Goal: Task Accomplishment & Management: Manage account settings

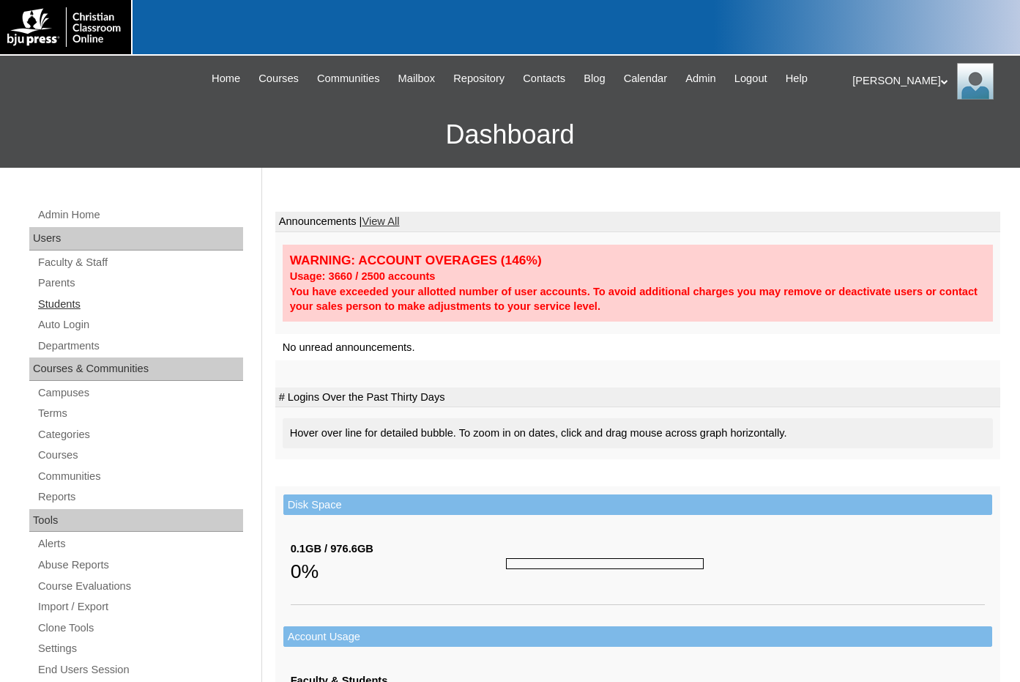
click at [73, 298] on link "Students" at bounding box center [140, 304] width 207 height 18
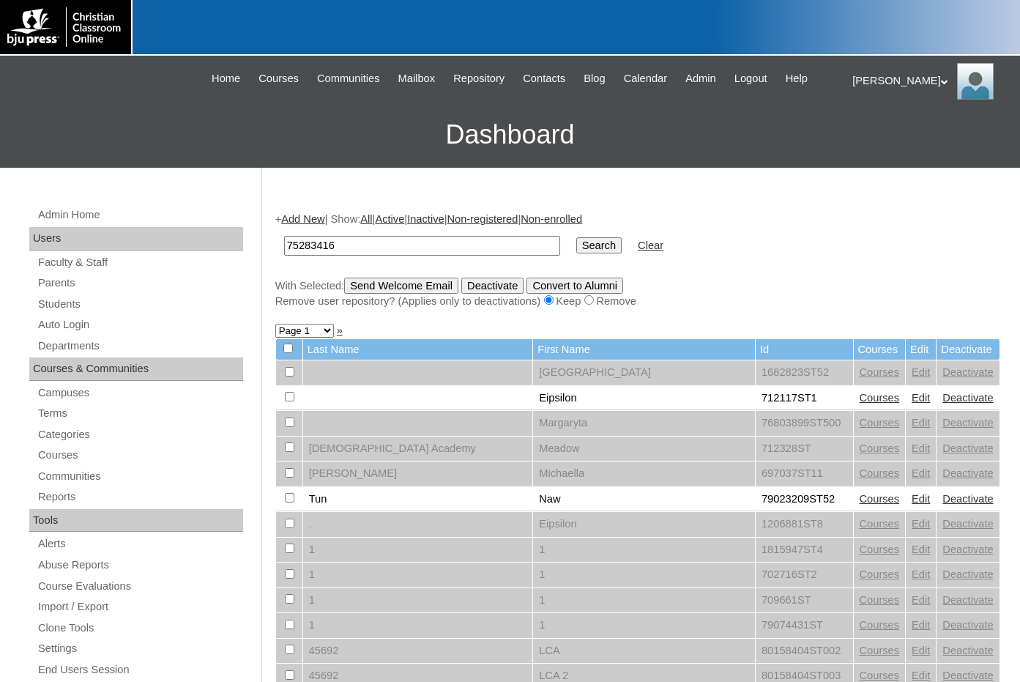
type input "75283416"
click at [577, 248] on input "Search" at bounding box center [599, 245] width 45 height 16
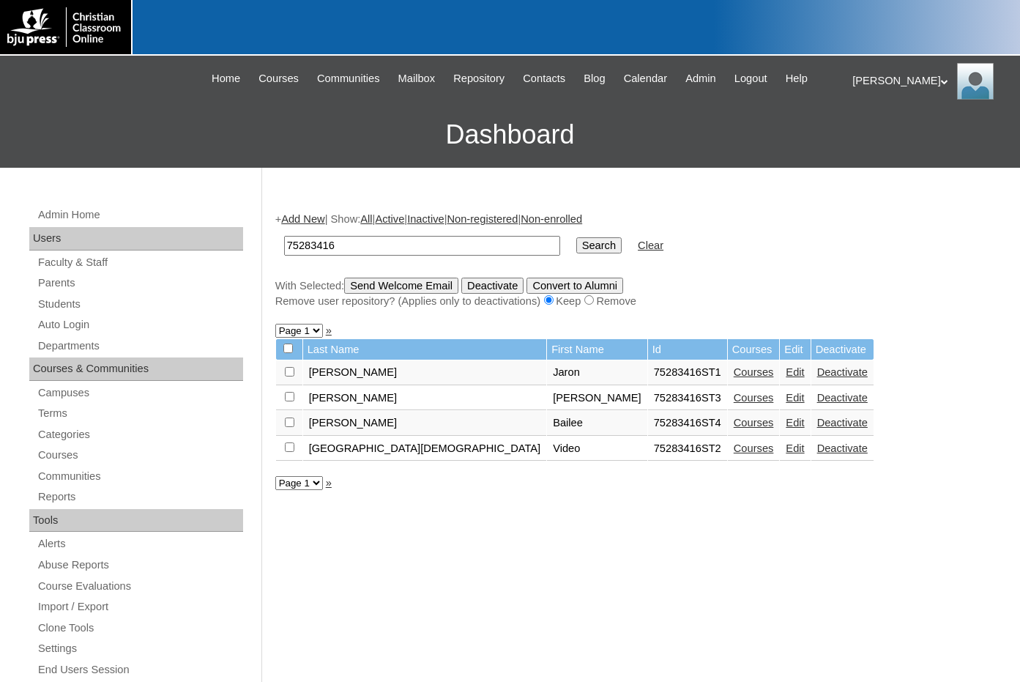
click at [786, 425] on link "Edit" at bounding box center [795, 423] width 18 height 12
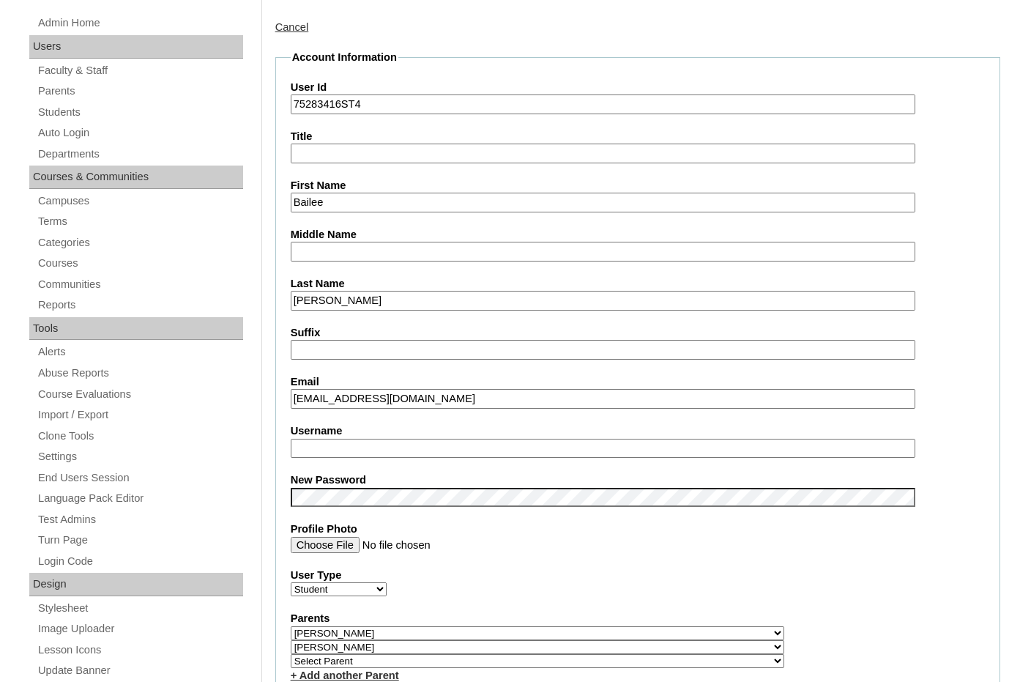
scroll to position [220, 0]
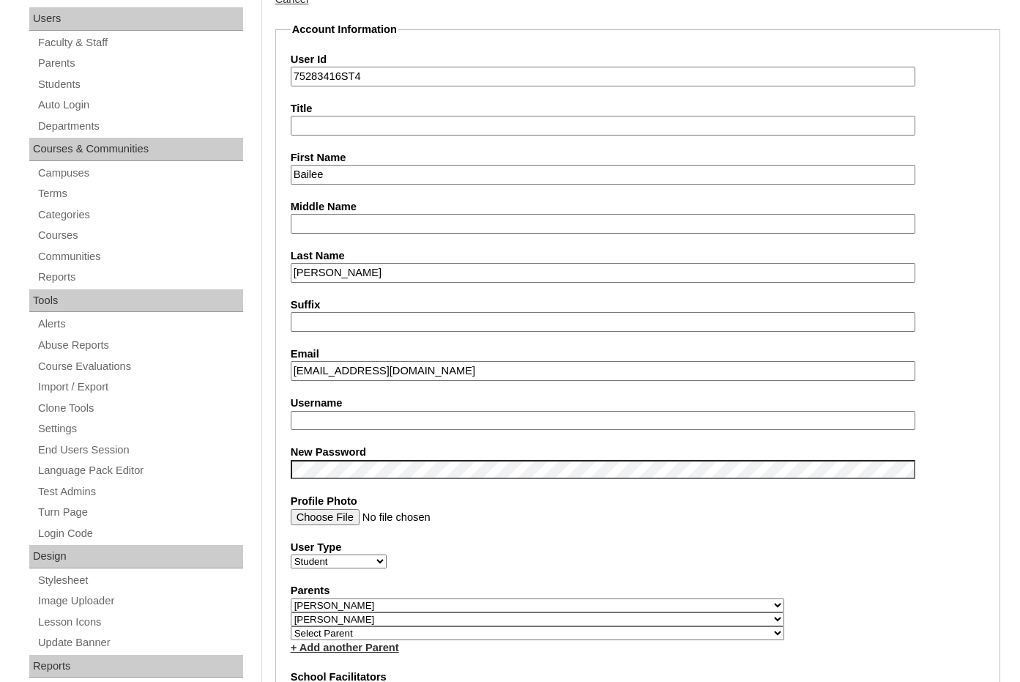
click at [300, 375] on input "bpierce@springbaptistacademy.org" at bounding box center [603, 371] width 625 height 20
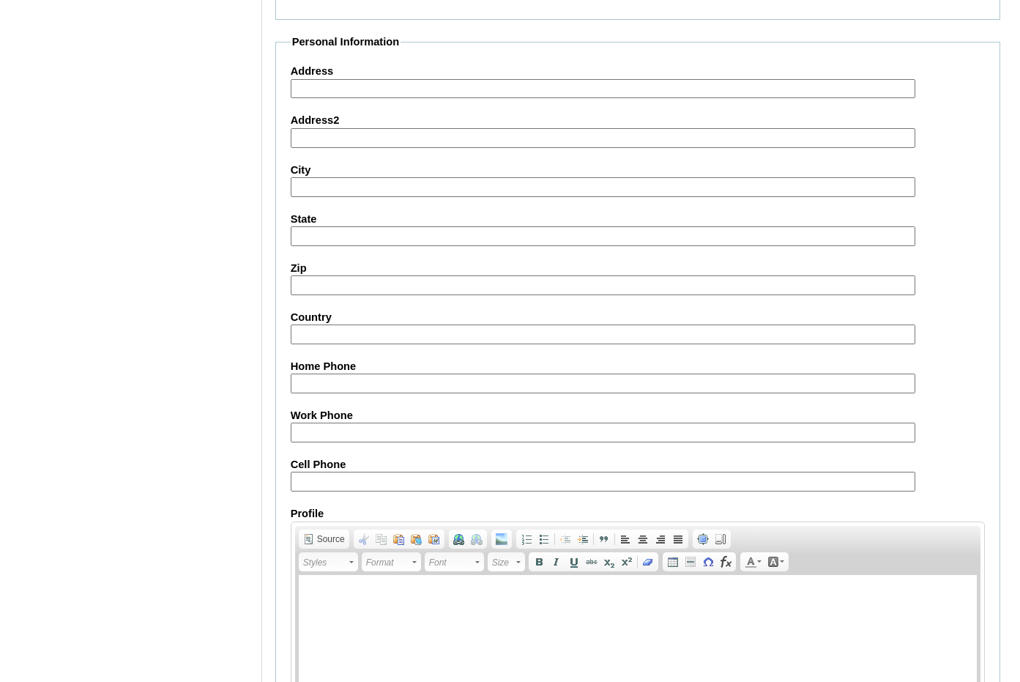
scroll to position [1564, 0]
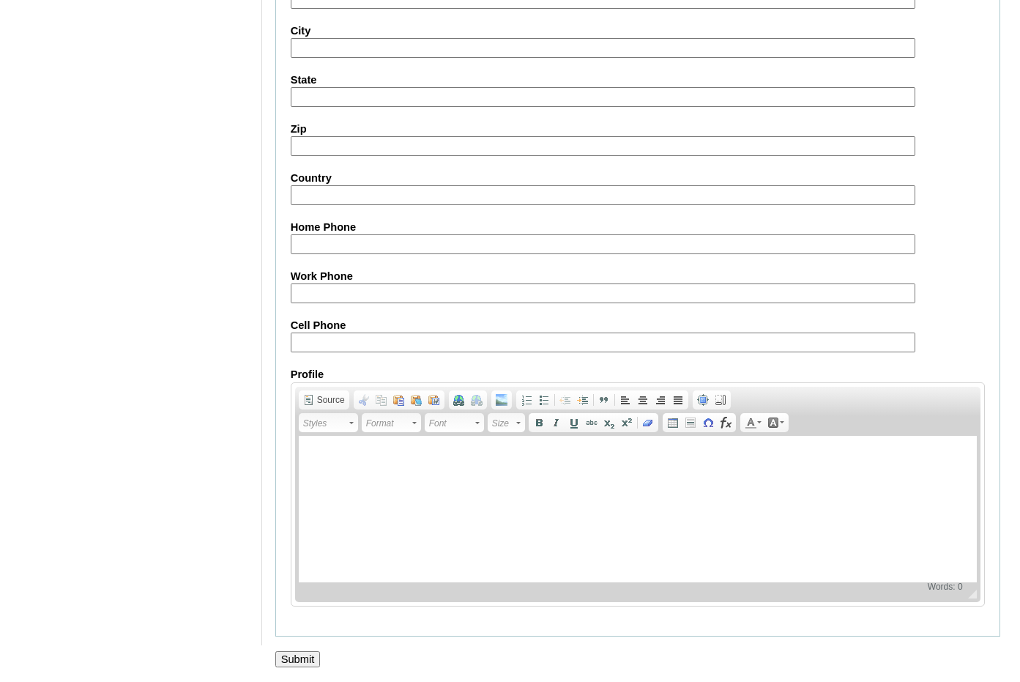
type input "bailee.pierce@springbaptistacademy.org"
click at [308, 653] on input "Submit" at bounding box center [297, 659] width 45 height 16
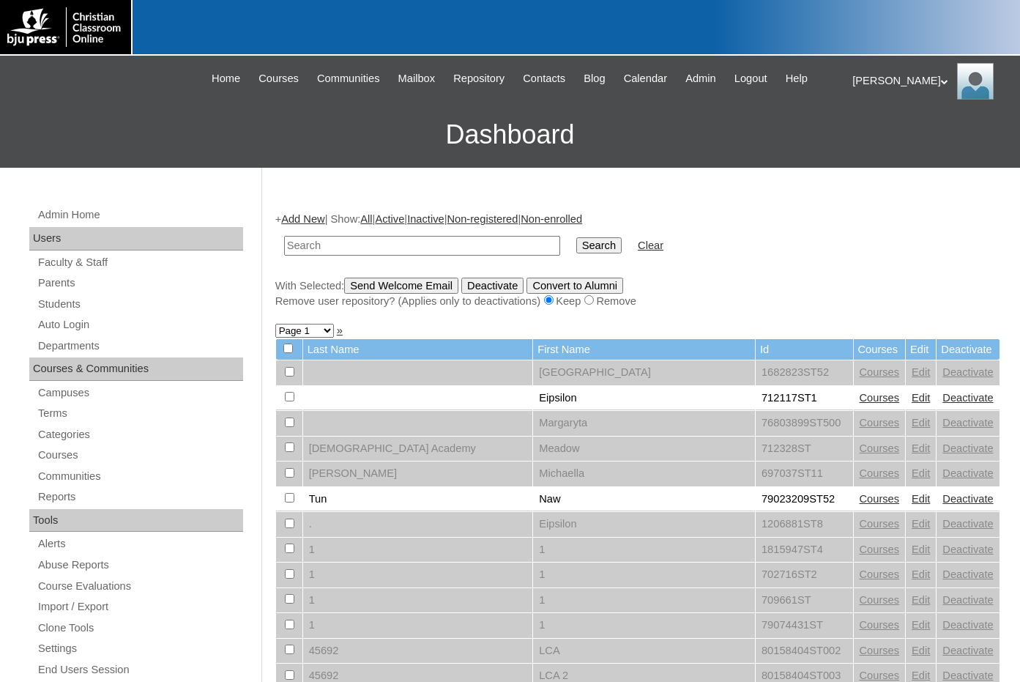
click at [336, 247] on input "text" at bounding box center [422, 246] width 276 height 20
paste input "75283416"
type input "75283416"
click at [577, 242] on input "Search" at bounding box center [599, 245] width 45 height 16
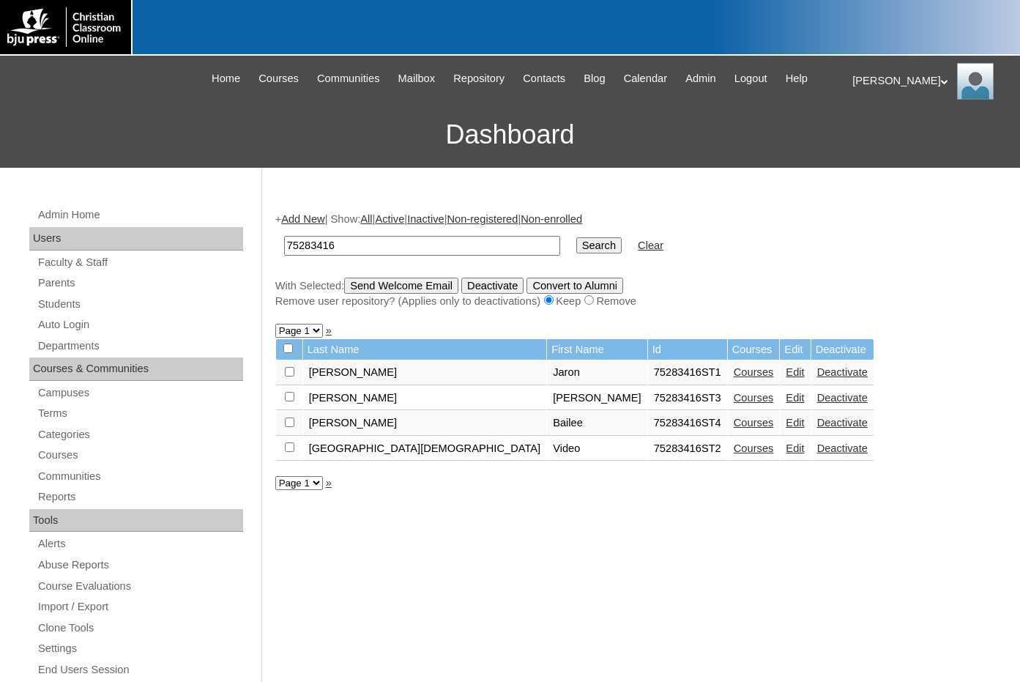
click at [287, 377] on input "checkbox" at bounding box center [290, 372] width 10 height 10
checkbox input "true"
click at [287, 377] on input "checkbox" at bounding box center [290, 372] width 10 height 10
checkbox input "true"
click at [419, 289] on input "Send Welcome Email" at bounding box center [401, 286] width 114 height 16
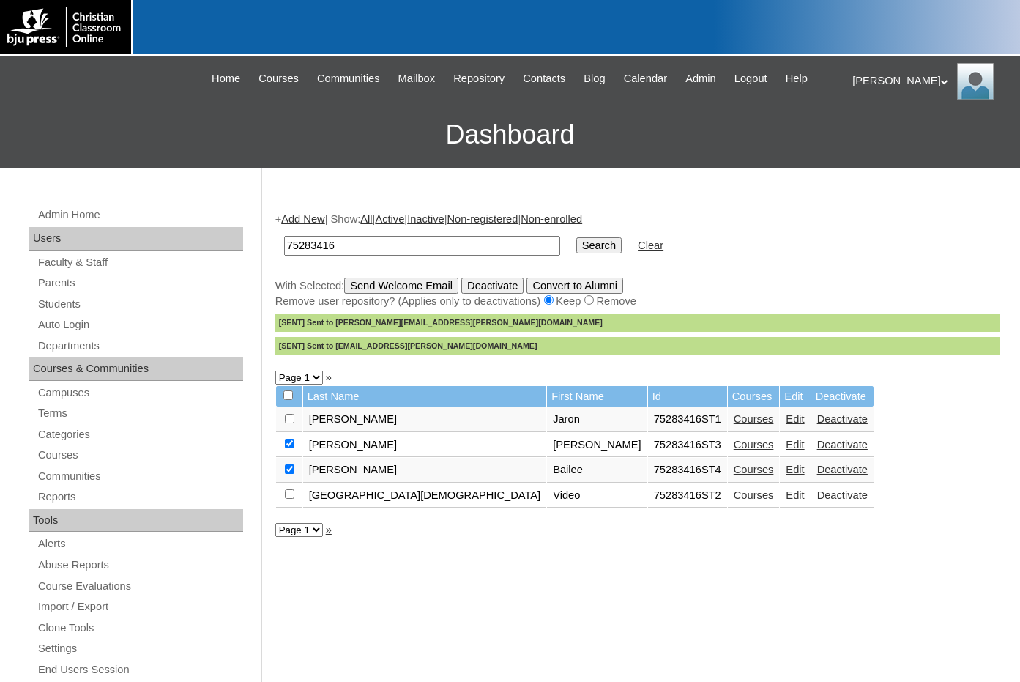
click at [786, 470] on link "Edit" at bounding box center [795, 470] width 18 height 12
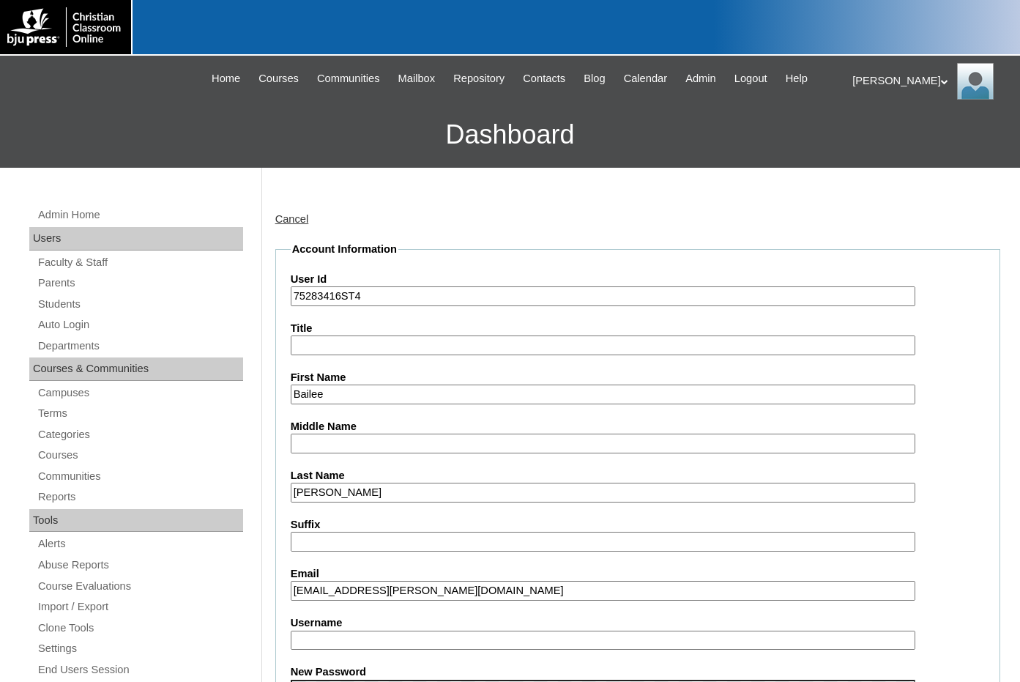
click at [363, 589] on input "bailee.pierce@springbaptistacademy.org" at bounding box center [603, 591] width 625 height 20
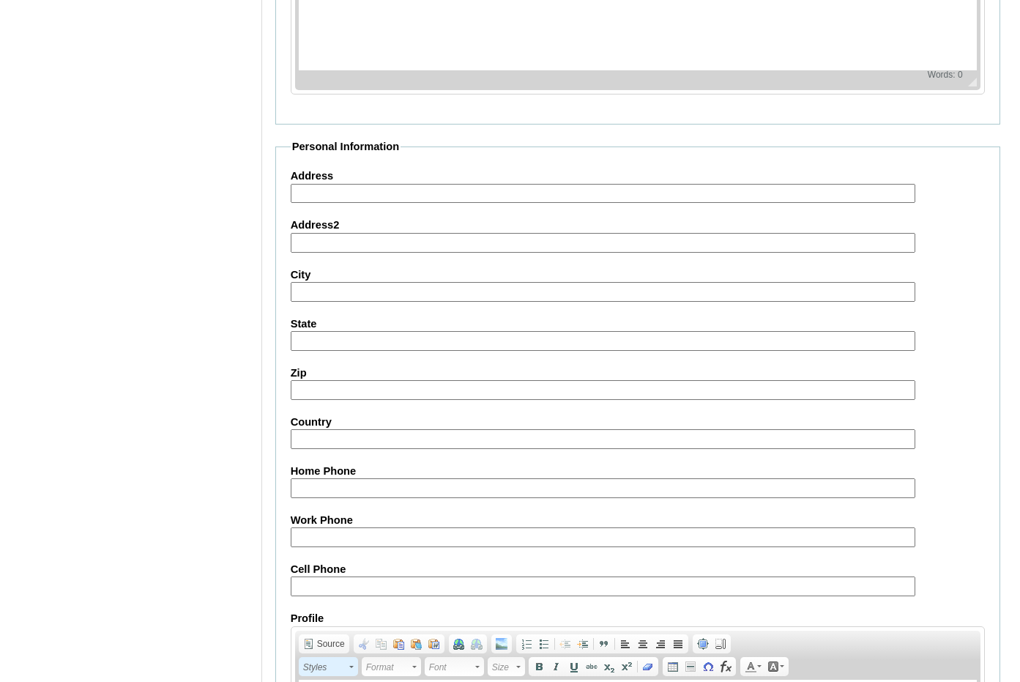
scroll to position [1564, 0]
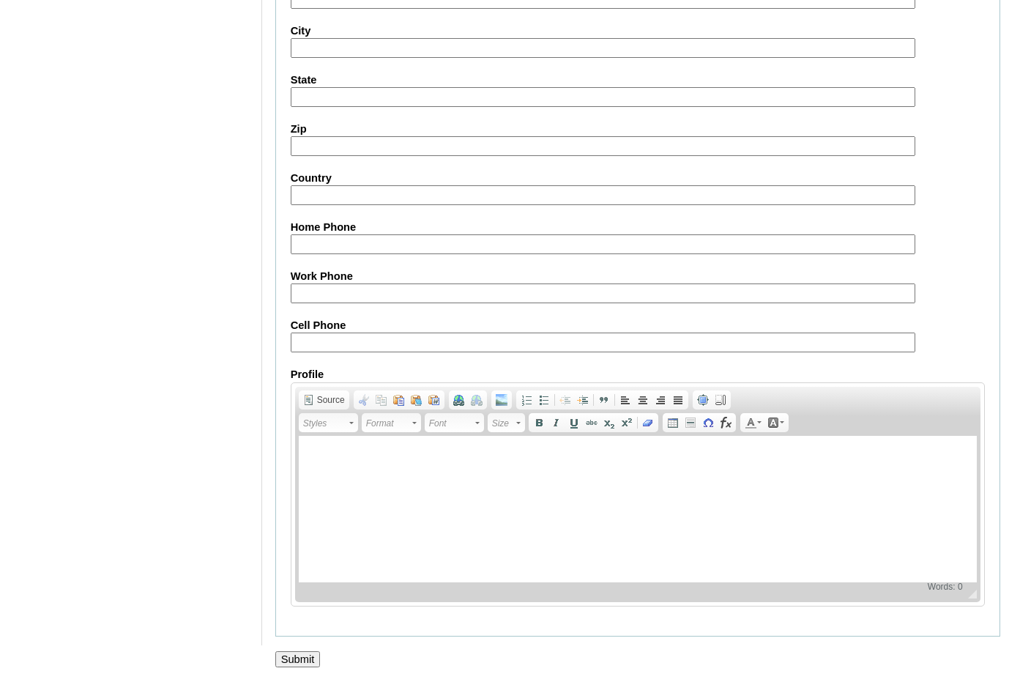
type input "bailee.pierce@students.springbaptistacademy.org"
click at [313, 656] on input "Submit" at bounding box center [297, 659] width 45 height 16
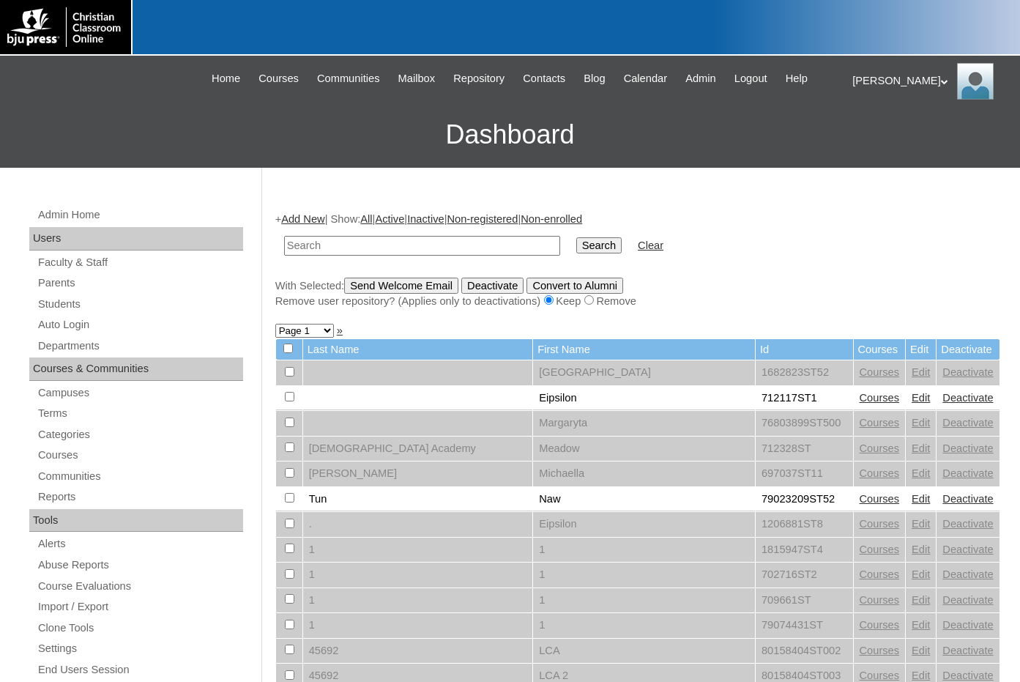
click at [911, 220] on div "+ Add New | Show: All | Active | Inactive | Non-registered | Non-enrolled Searc…" at bounding box center [637, 260] width 725 height 97
click at [867, 75] on div "[PERSON_NAME] My Profile My Settings Logout" at bounding box center [929, 81] width 153 height 37
click at [870, 136] on span "Logout" at bounding box center [878, 137] width 29 height 11
